Goal: Task Accomplishment & Management: Use online tool/utility

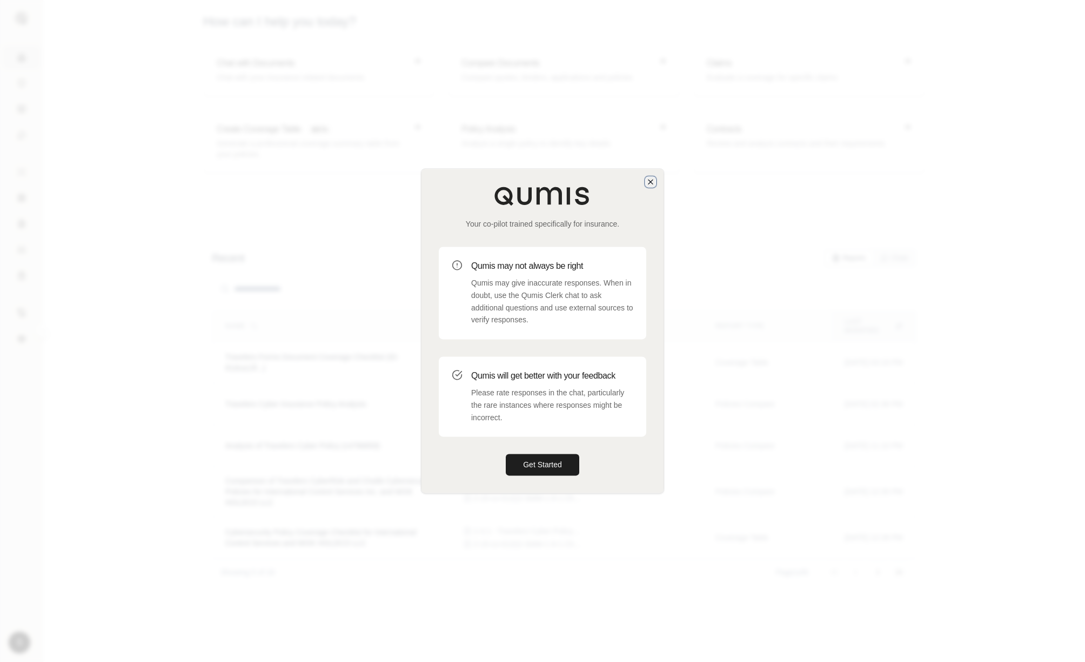
click at [647, 185] on icon "button" at bounding box center [650, 181] width 9 height 9
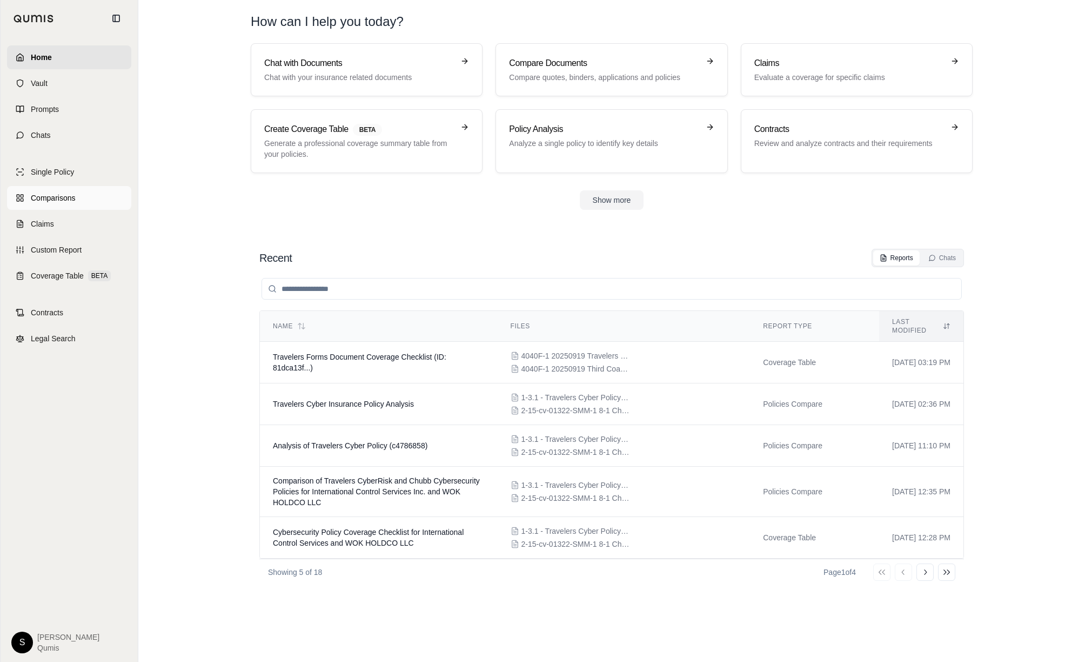
click at [36, 191] on link "Comparisons" at bounding box center [69, 198] width 124 height 24
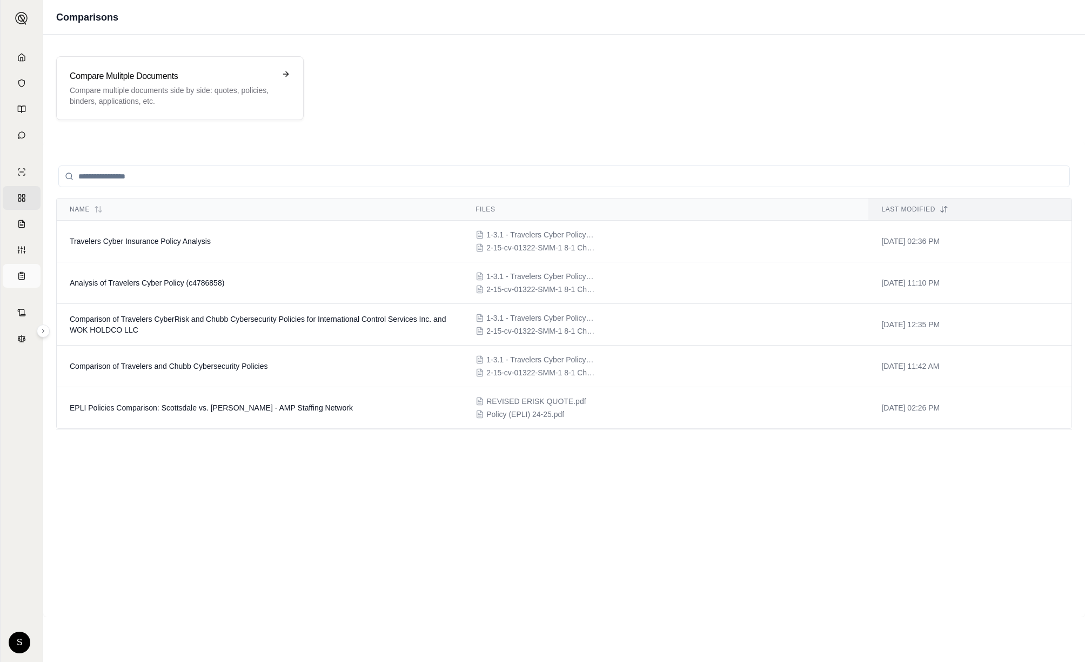
click at [23, 277] on link "Coverage Table BETA" at bounding box center [22, 276] width 38 height 24
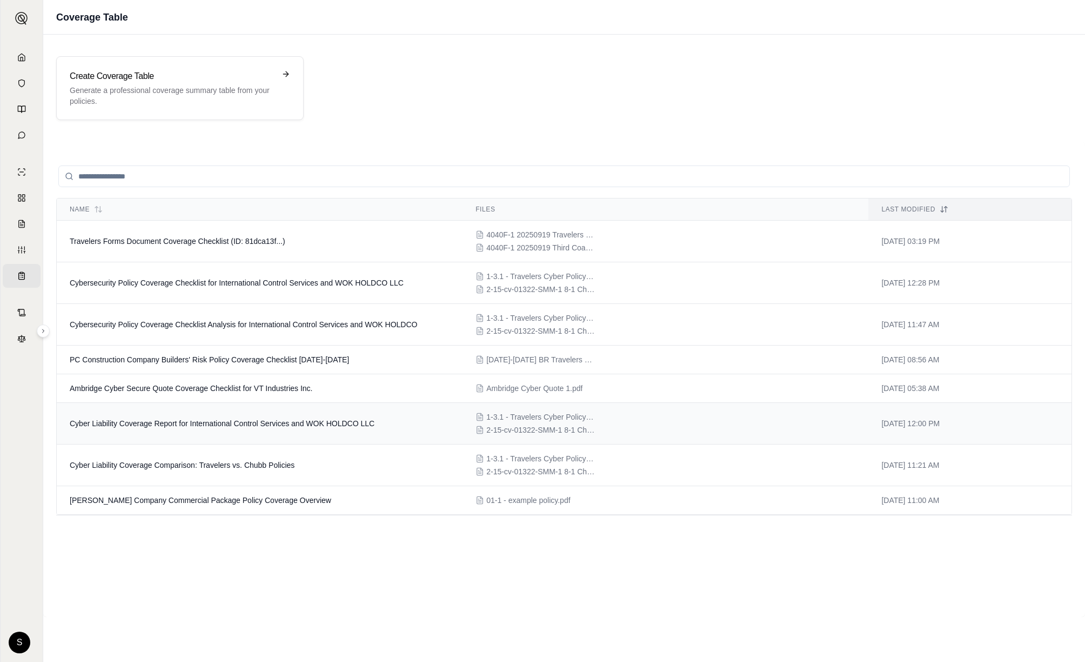
click at [231, 438] on td "Cyber Liability Coverage Report for International Control Services and WOK HOLD…" at bounding box center [260, 424] width 406 height 42
click at [189, 303] on td "Cybersecurity Policy Coverage Checklist for International Control Services and …" at bounding box center [260, 283] width 406 height 42
click at [314, 261] on td "Travelers Forms Document Coverage Checklist (ID: 81dca13f...)" at bounding box center [260, 242] width 406 height 42
click at [370, 326] on span "Cybersecurity Policy Coverage Checklist Analysis for International Control Serv…" at bounding box center [244, 324] width 348 height 9
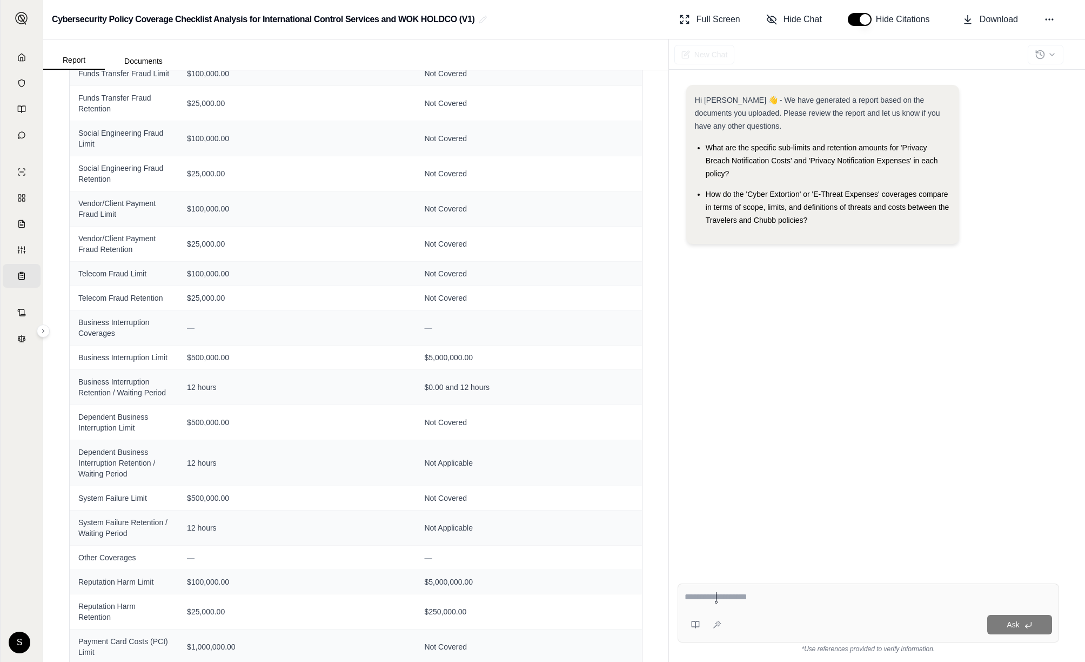
scroll to position [1089, 0]
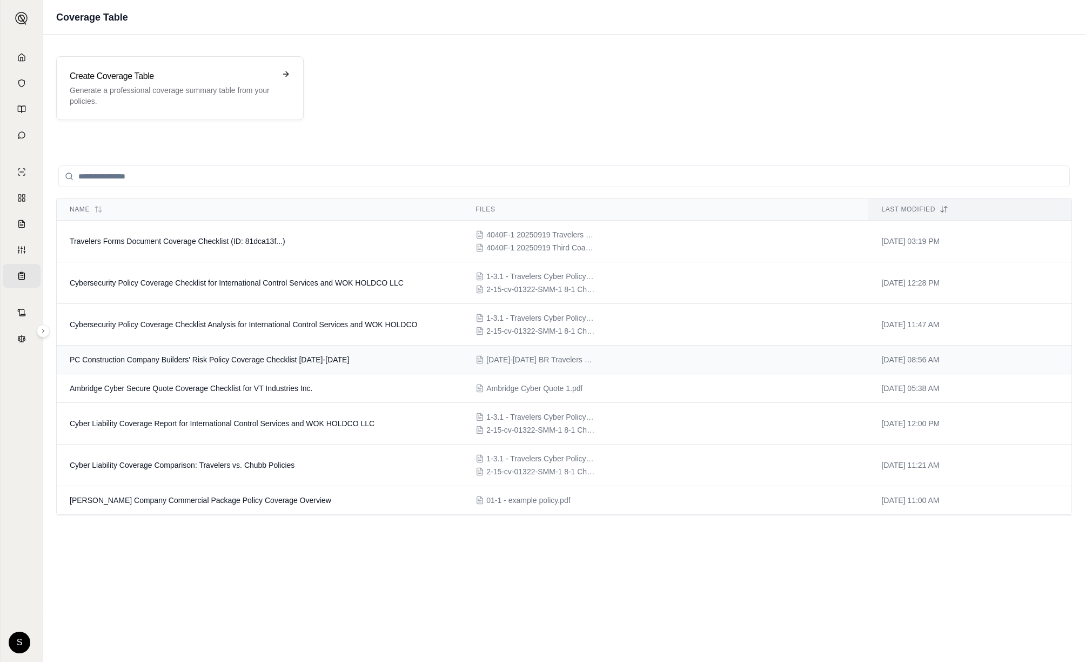
click at [261, 363] on span "PC Construction Company Builders' Risk Policy Coverage Checklist 2024-2026" at bounding box center [209, 359] width 279 height 9
click at [251, 244] on span "Travelers Forms Document Coverage Checklist (ID: 81dca13f...)" at bounding box center [178, 241] width 216 height 9
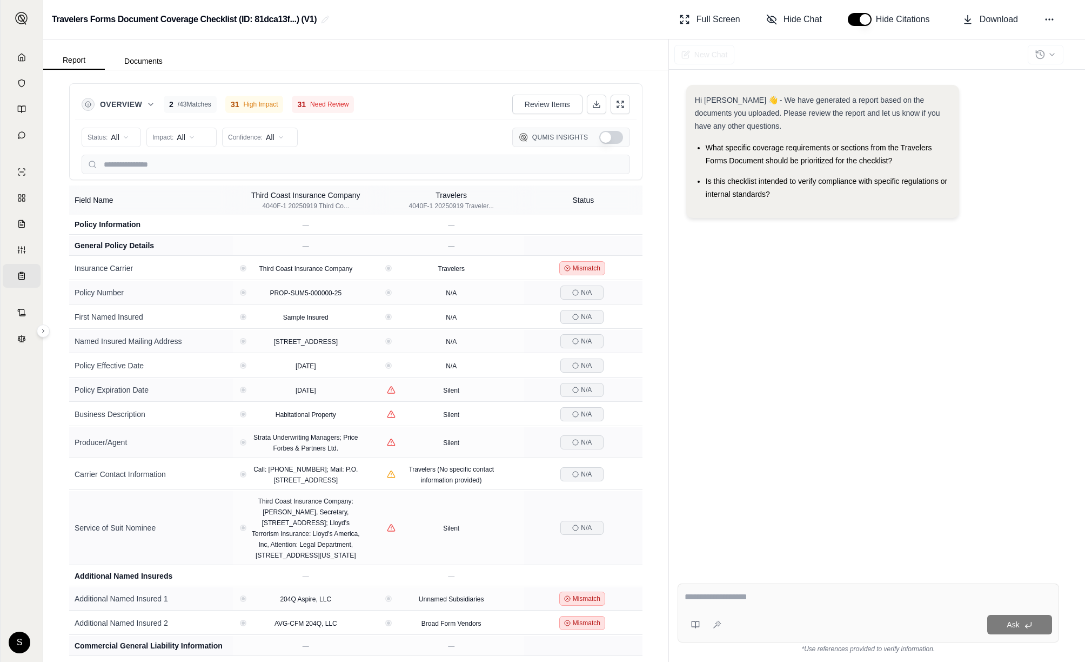
click at [610, 135] on button "Show Qumis Insights" at bounding box center [611, 137] width 24 height 13
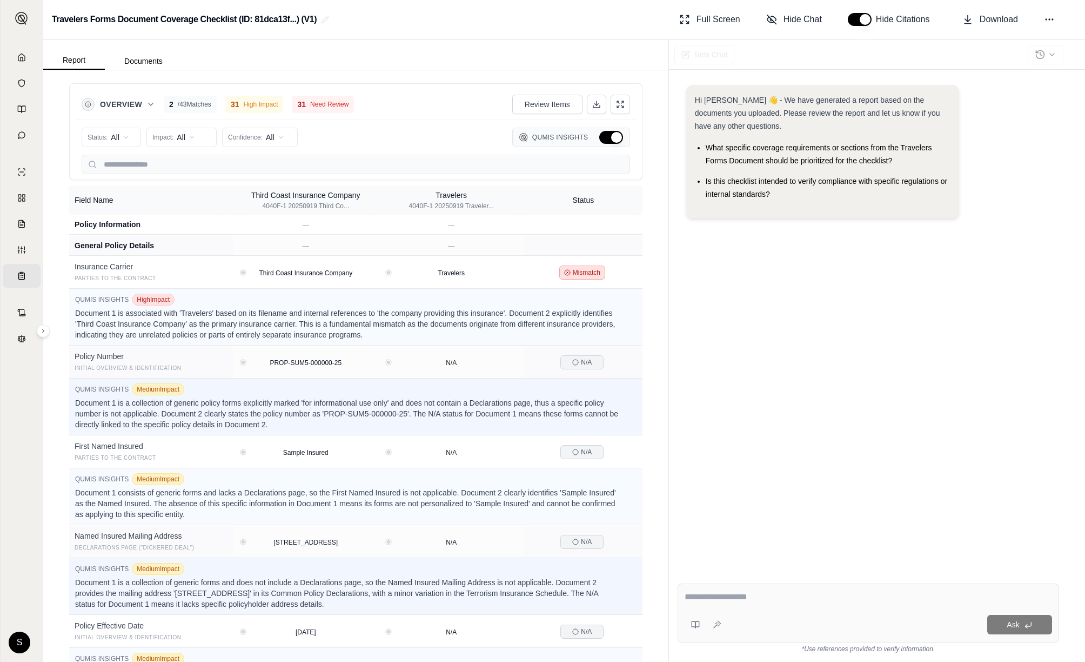
click at [614, 136] on button "Hide Qumis Insights" at bounding box center [611, 137] width 24 height 13
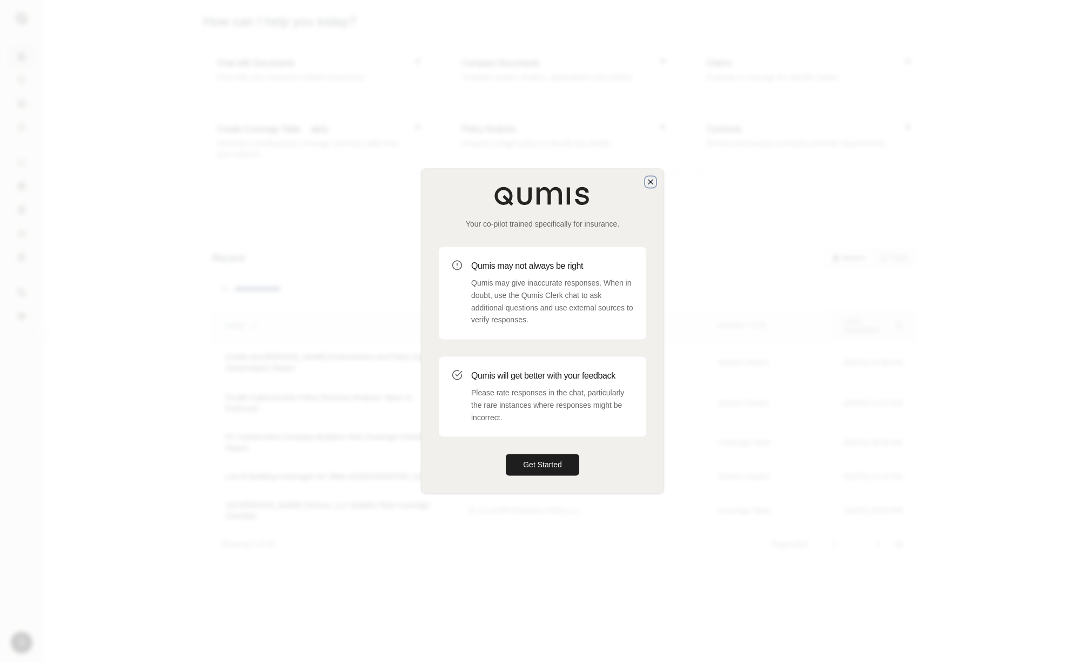
click at [651, 178] on icon "button" at bounding box center [650, 181] width 9 height 9
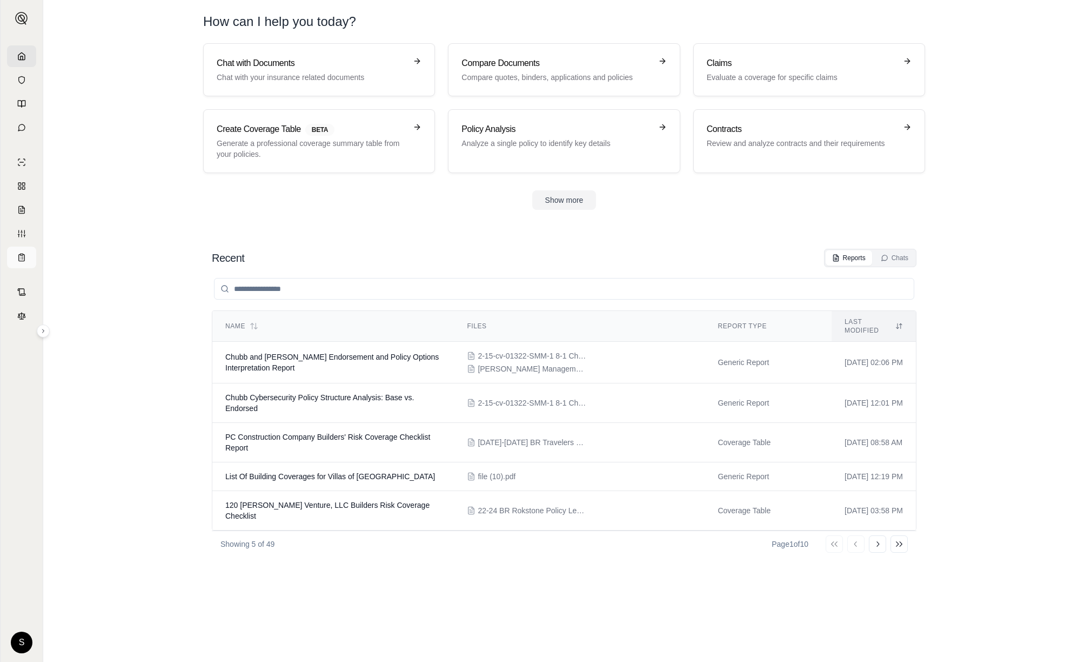
click at [21, 254] on icon at bounding box center [21, 257] width 9 height 9
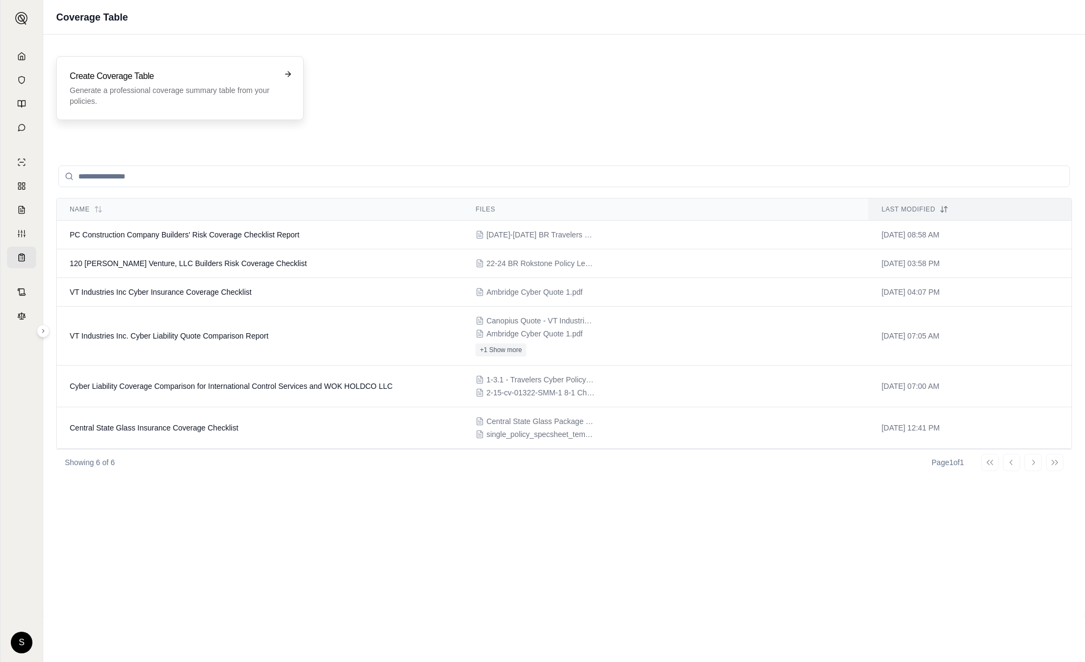
click at [161, 114] on div "Create Coverage Table Generate a professional coverage summary table from your …" at bounding box center [180, 88] width 248 height 64
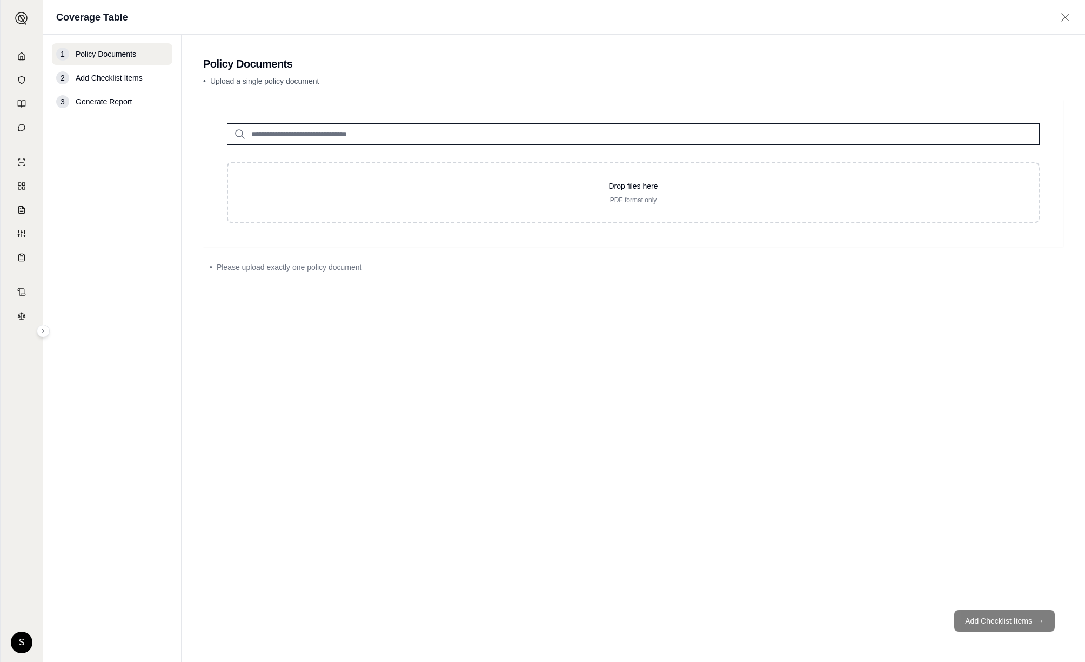
click at [325, 136] on input "search" at bounding box center [633, 134] width 813 height 22
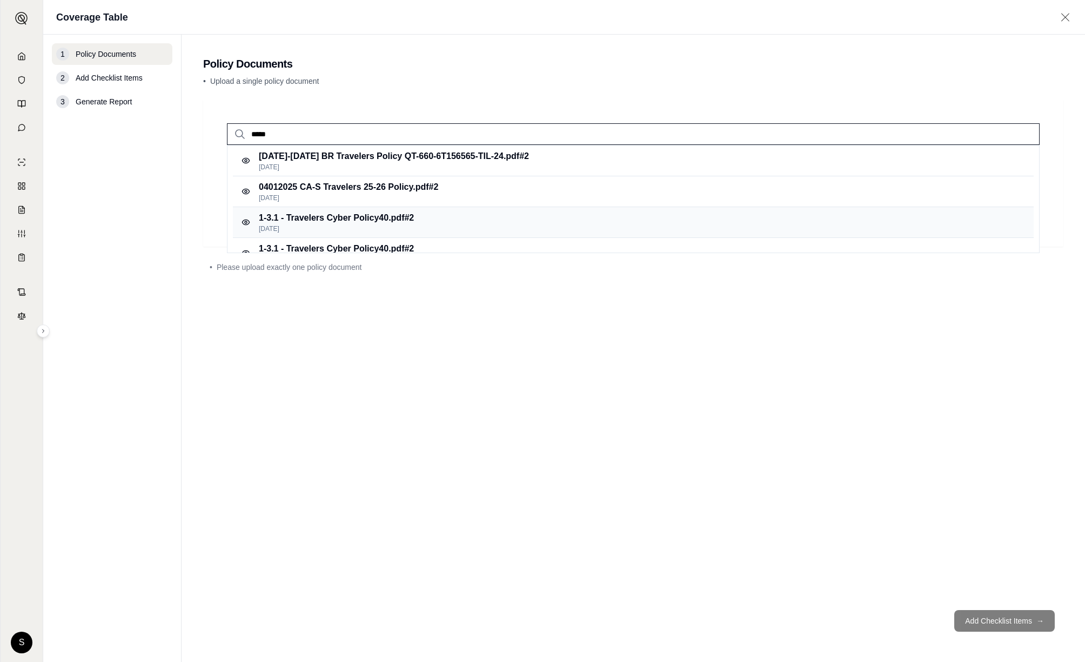
click at [392, 224] on p "Oct 8, 2024" at bounding box center [336, 228] width 155 height 9
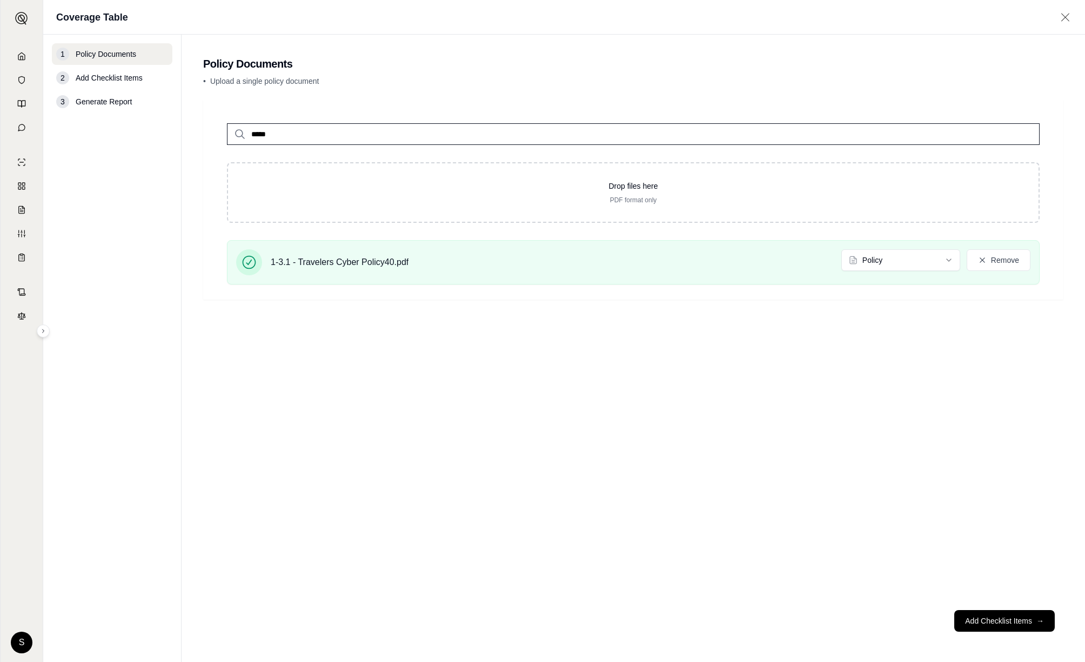
click at [314, 140] on input "*****" at bounding box center [633, 134] width 813 height 22
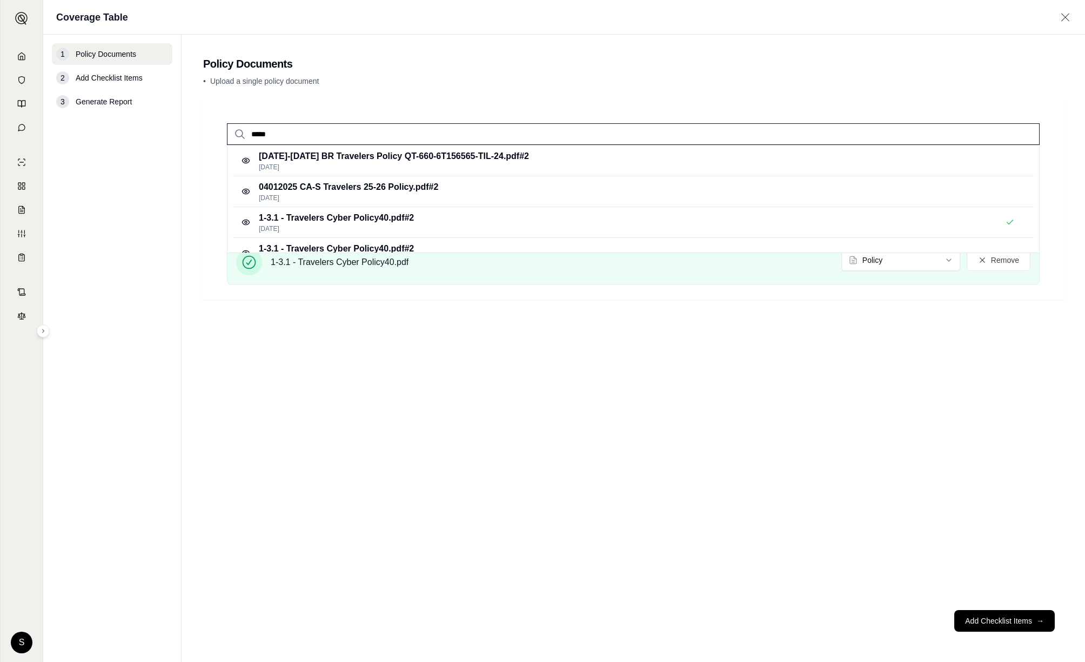
drag, startPoint x: 314, startPoint y: 139, endPoint x: 190, endPoint y: 108, distance: 128.2
click at [190, 108] on main "Policy Documents • Upload a single policy document ***** 2024-2026 BR Travelers…" at bounding box center [634, 348] width 904 height 627
type input "****"
click at [321, 171] on p "Oct 8, 2024" at bounding box center [353, 167] width 189 height 9
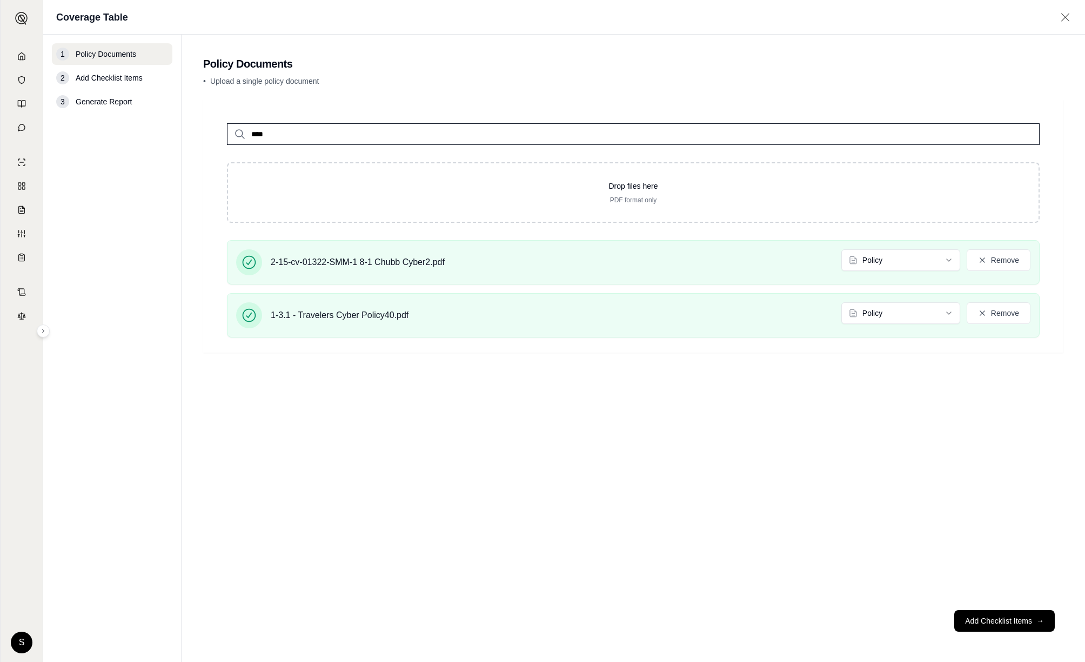
click at [358, 159] on div "**** Drop files here PDF format only 2-15-cv-01322-SMM-1 8-1 Chubb Cyber2.pdf P…" at bounding box center [634, 226] width 848 height 240
click at [1024, 623] on button "Add Checklist Items →" at bounding box center [1005, 621] width 101 height 22
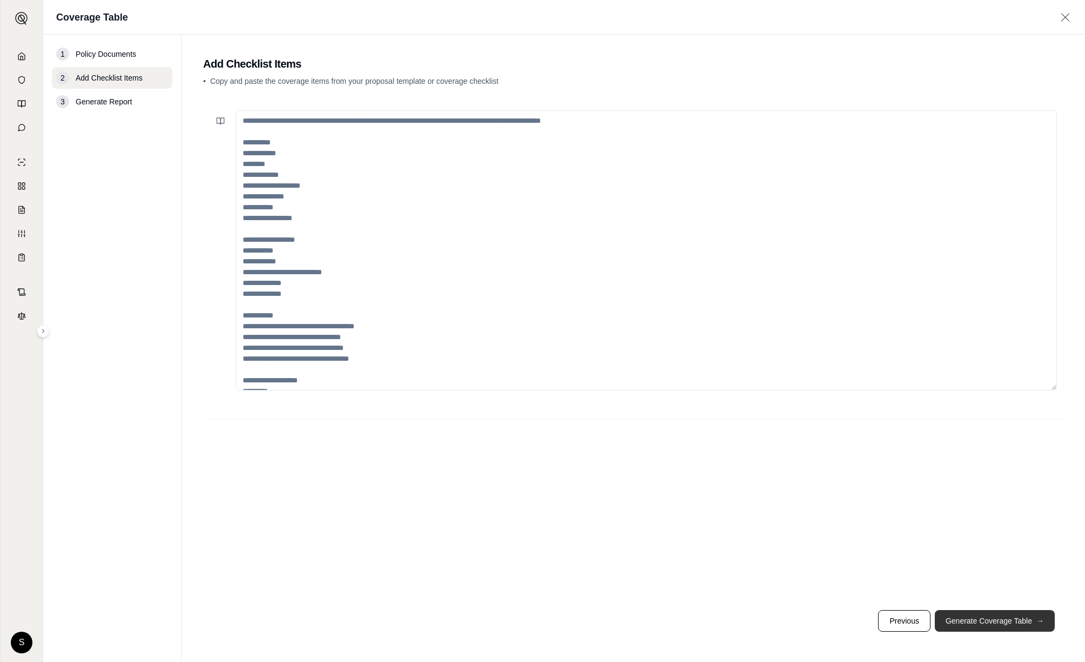
click at [1023, 623] on button "Generate Coverage Table →" at bounding box center [995, 621] width 120 height 22
